Goal: Transaction & Acquisition: Download file/media

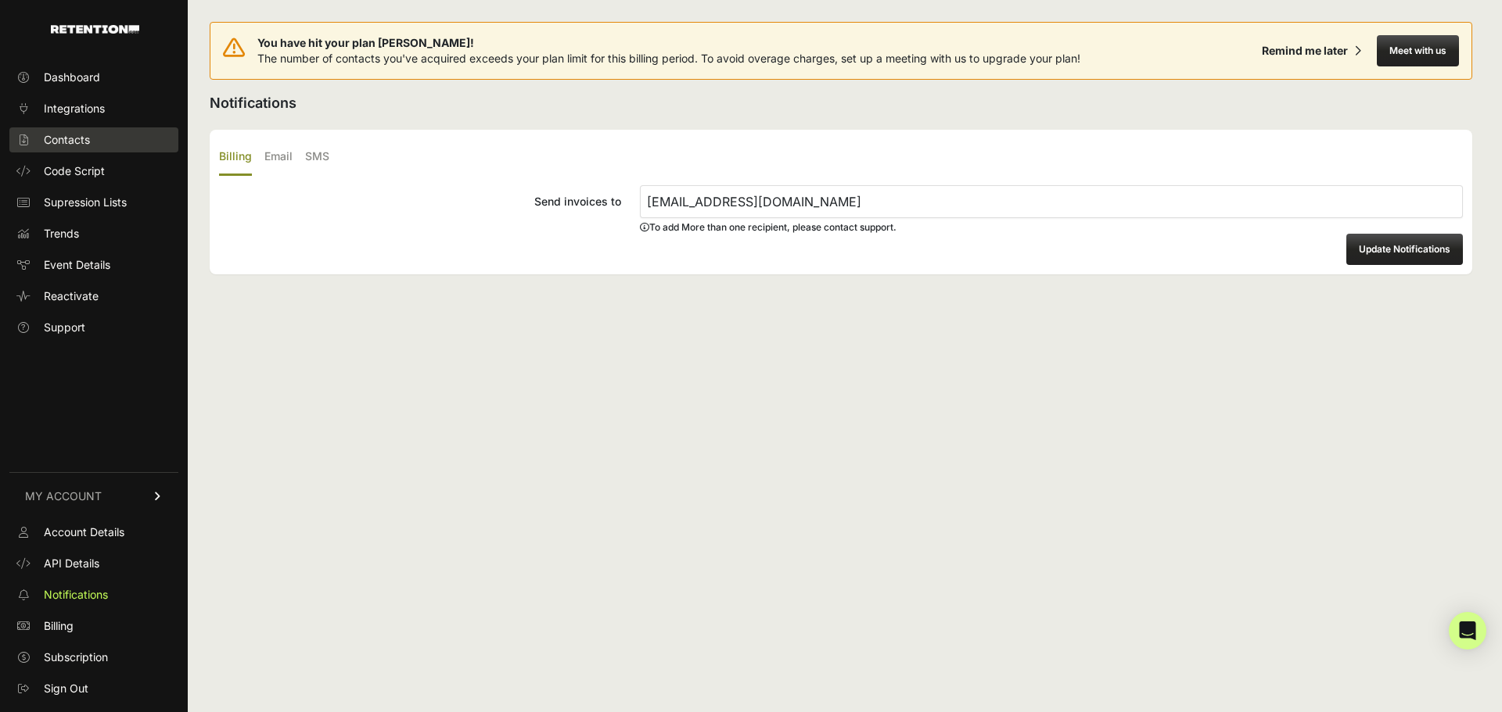
click at [70, 136] on span "Contacts" at bounding box center [67, 140] width 46 height 16
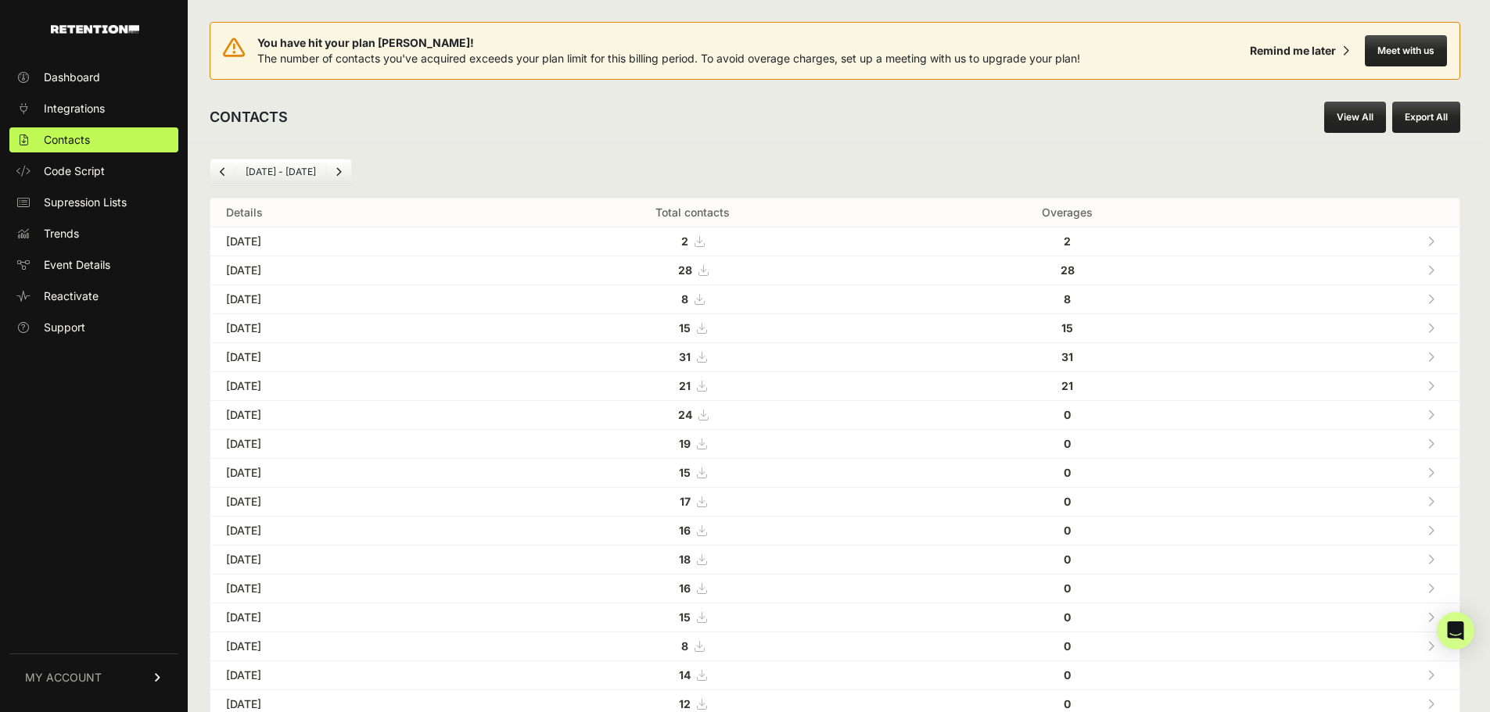
click at [998, 137] on div "CONTACTS View All Export All" at bounding box center [835, 117] width 1294 height 50
click at [706, 328] on icon at bounding box center [701, 328] width 9 height 11
click at [704, 303] on icon at bounding box center [698, 299] width 9 height 11
click at [708, 270] on icon at bounding box center [702, 270] width 9 height 11
click at [704, 240] on icon at bounding box center [698, 241] width 9 height 11
